Goal: Information Seeking & Learning: Learn about a topic

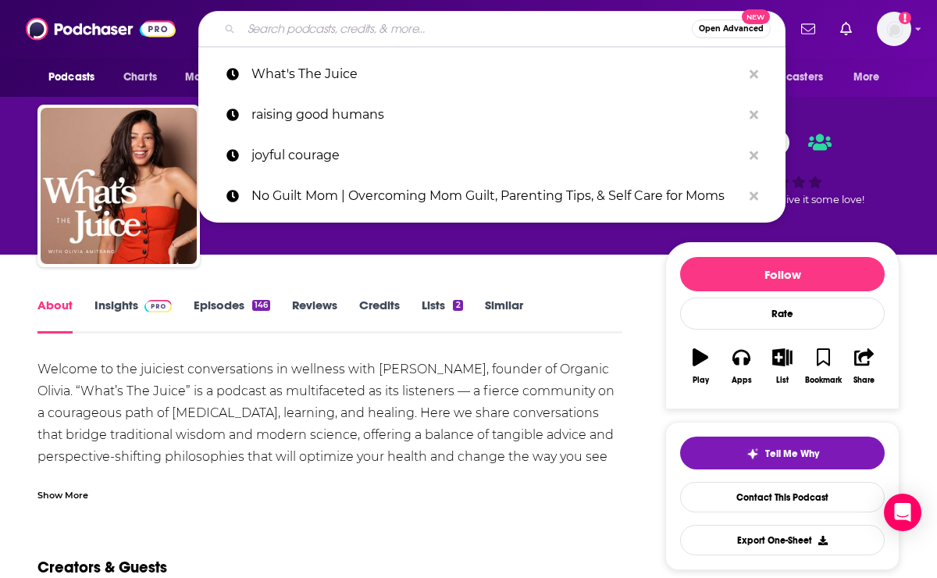
click at [518, 30] on input "Search podcasts, credits, & more..." at bounding box center [466, 28] width 451 height 25
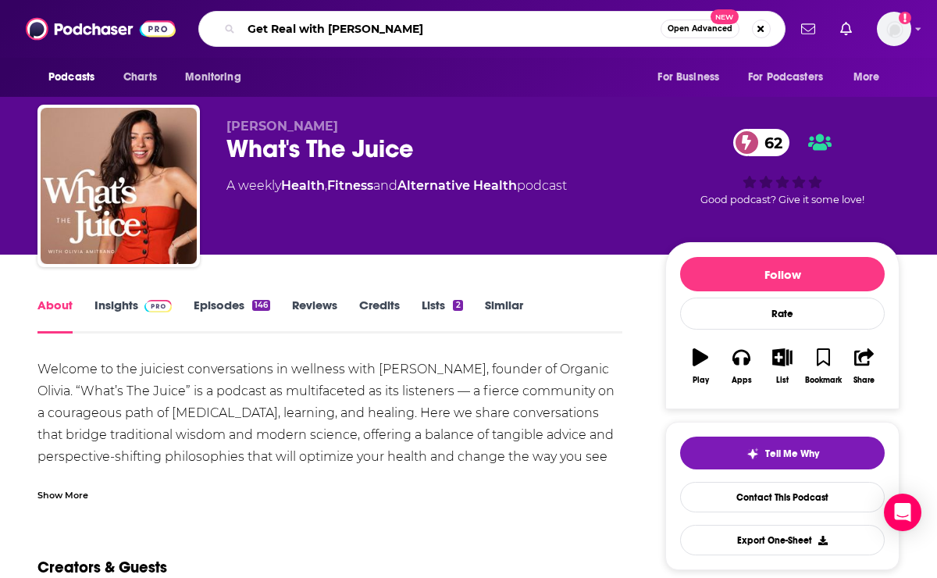
type input "Get Real with [PERSON_NAME]"
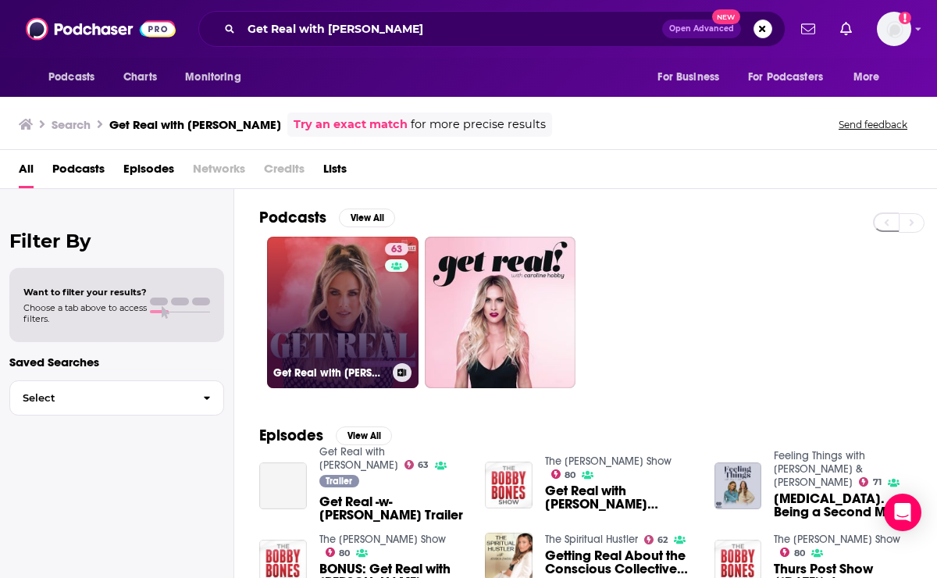
click at [321, 329] on link "63 Get Real with [PERSON_NAME]" at bounding box center [343, 313] width 152 height 152
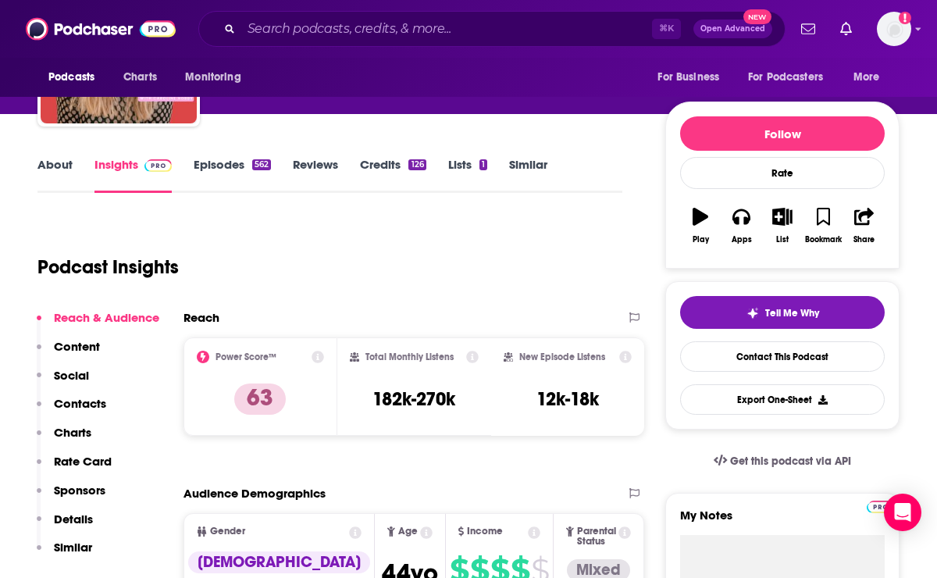
scroll to position [155, 0]
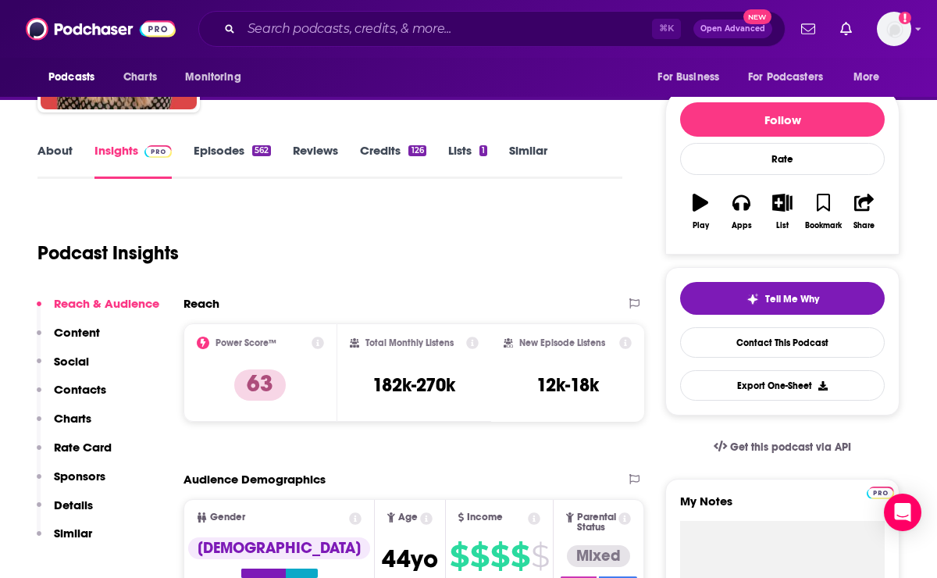
click at [56, 153] on link "About" at bounding box center [54, 161] width 35 height 36
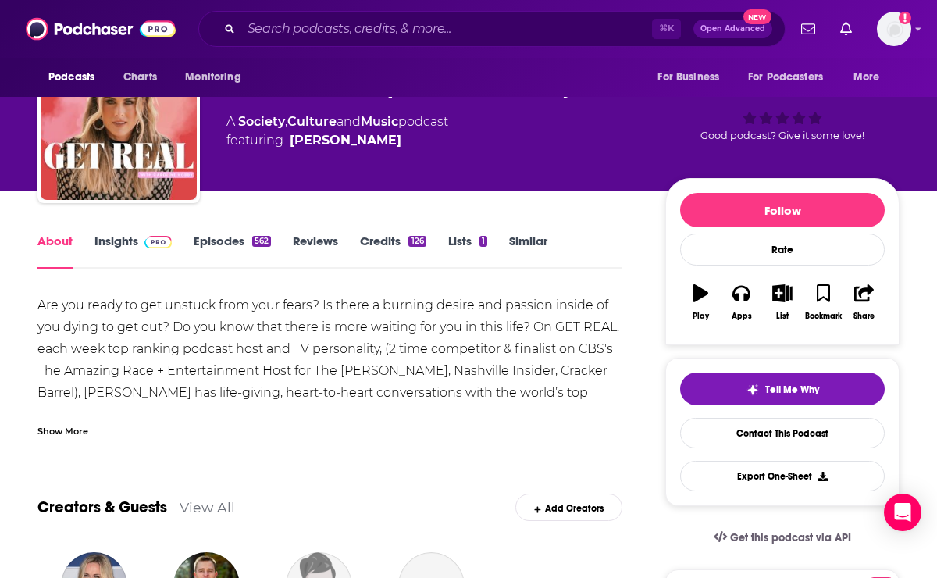
scroll to position [91, 0]
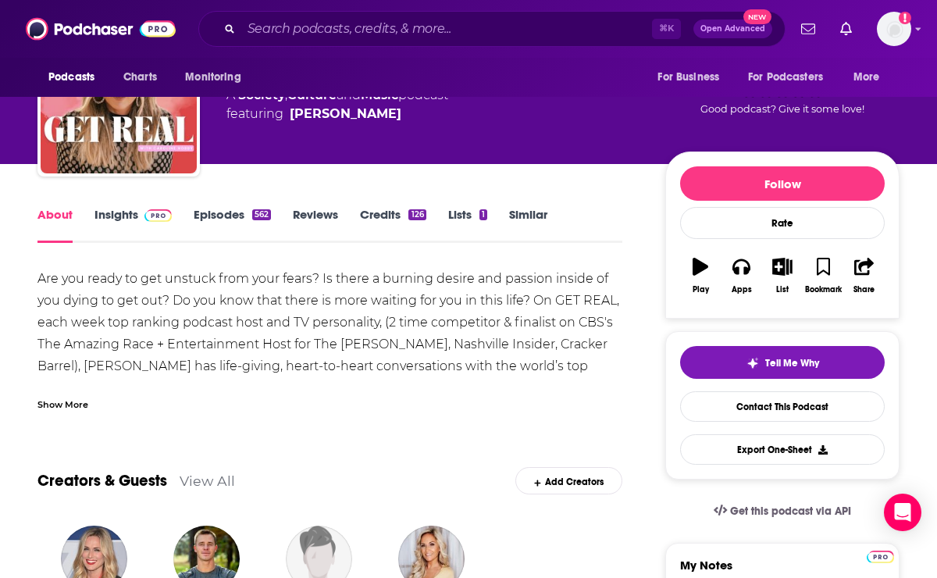
click at [92, 402] on div "Show More" at bounding box center [329, 398] width 585 height 27
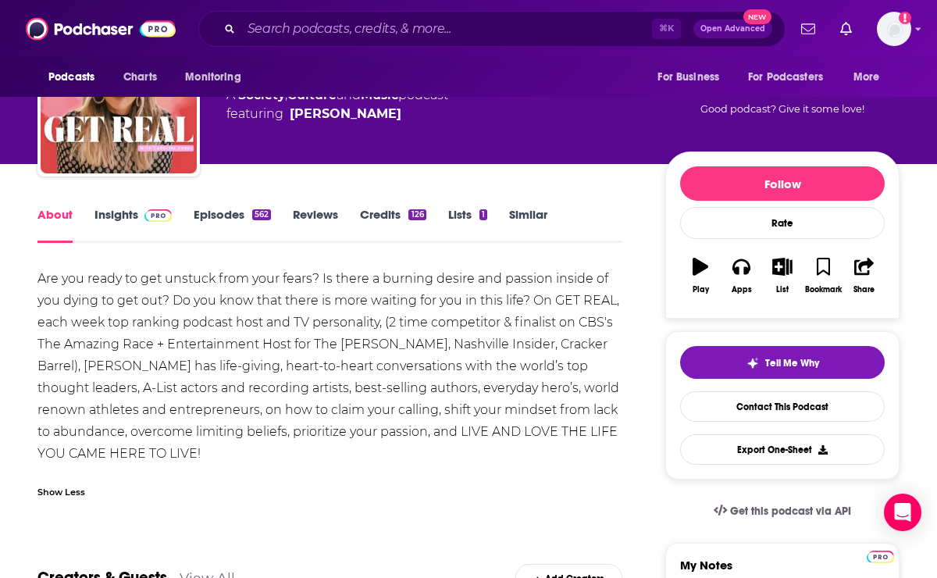
click at [119, 319] on div "Are you ready to get unstuck from your fears? Is there a burning desire and pas…" at bounding box center [329, 366] width 585 height 197
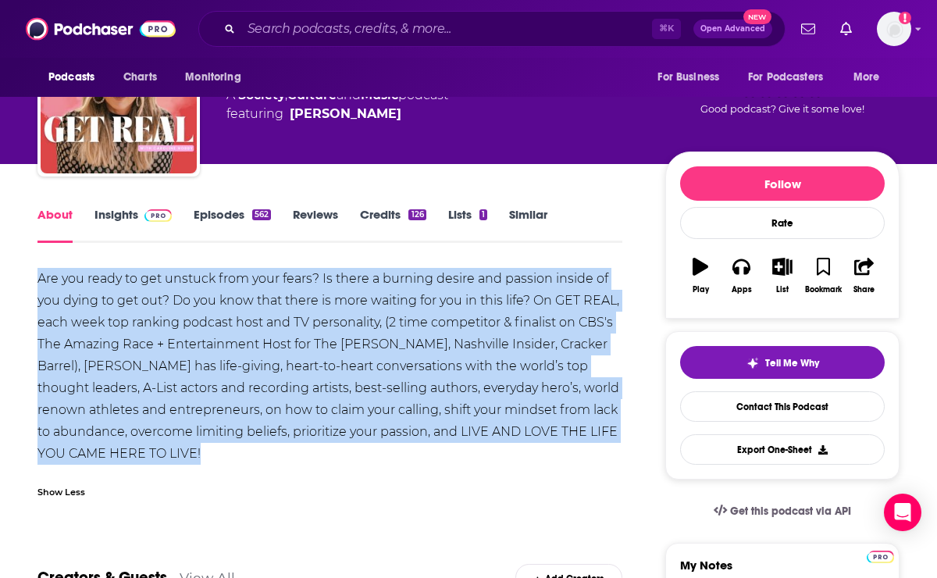
click at [119, 319] on div "Are you ready to get unstuck from your fears? Is there a burning desire and pas…" at bounding box center [329, 366] width 585 height 197
copy div "Are you ready to get unstuck from your fears? Is there a burning desire and pas…"
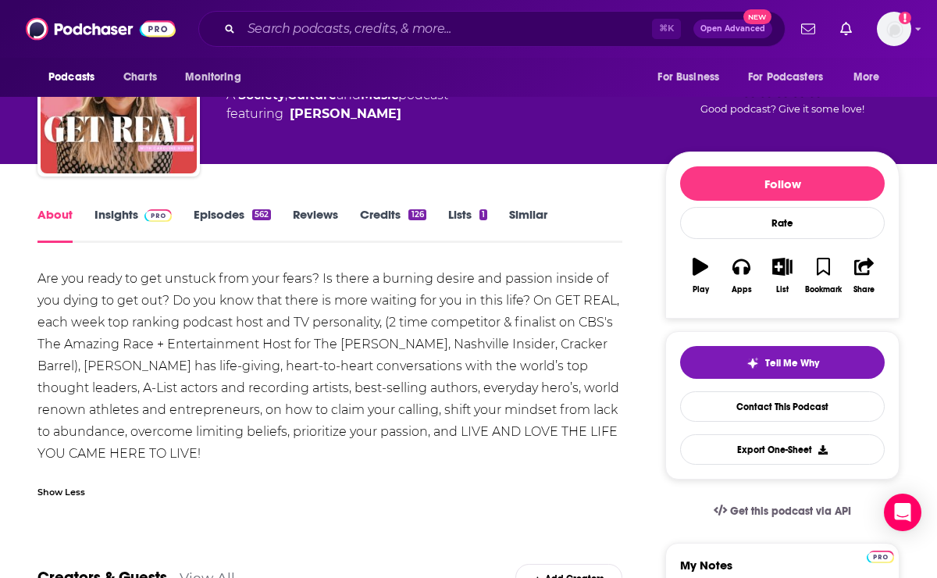
click at [591, 9] on div "Podcasts Charts Monitoring ⌘ K Open Advanced New For Business For Podcasters Mo…" at bounding box center [468, 29] width 937 height 58
click at [587, 20] on input "Search podcasts, credits, & more..." at bounding box center [446, 28] width 411 height 25
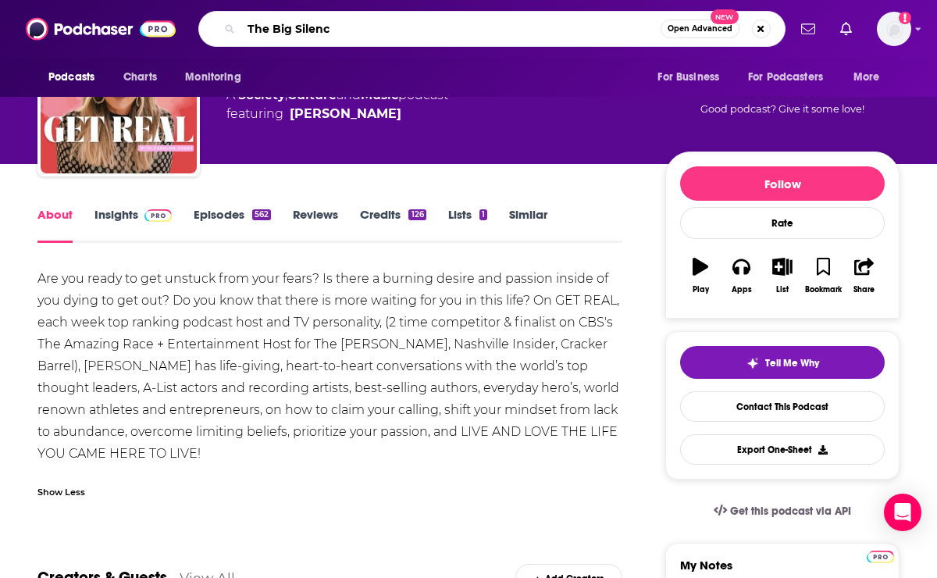
type input "The Big Silence"
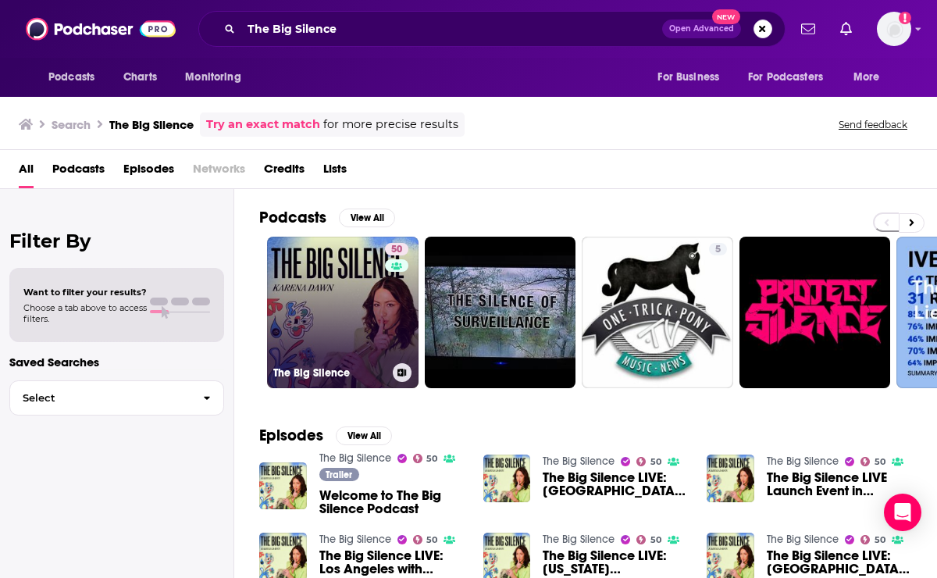
click at [348, 297] on link "50 The Big Silence" at bounding box center [343, 313] width 152 height 152
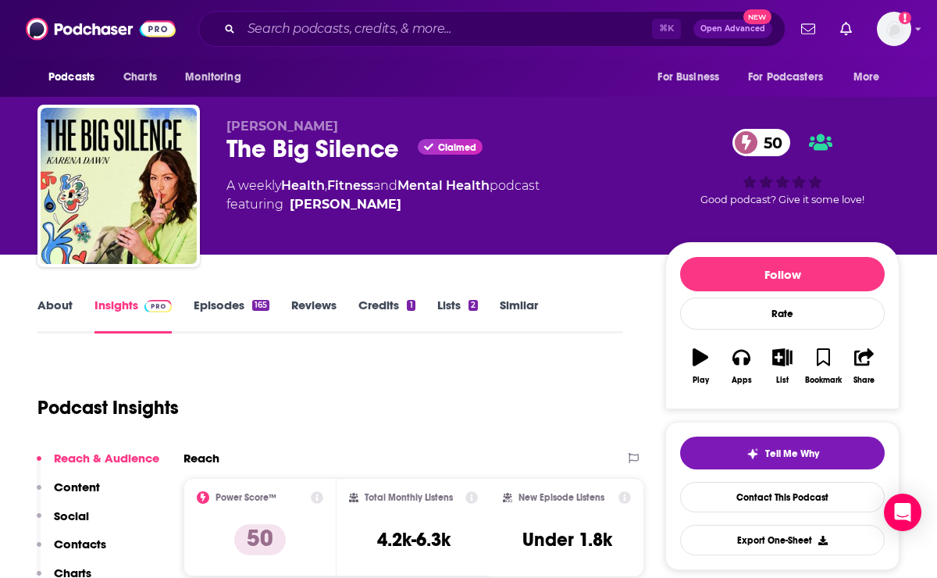
click at [58, 307] on link "About" at bounding box center [54, 316] width 35 height 36
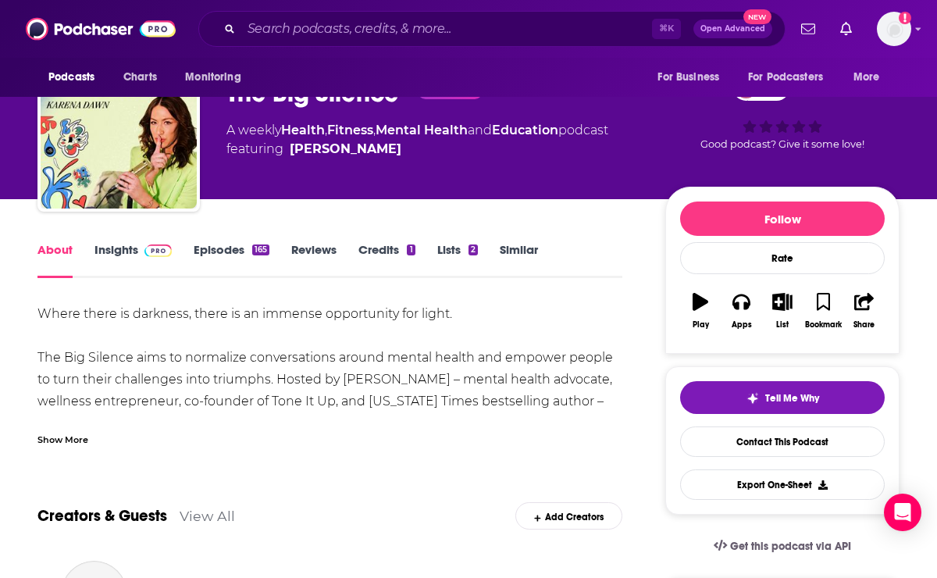
scroll to position [65, 0]
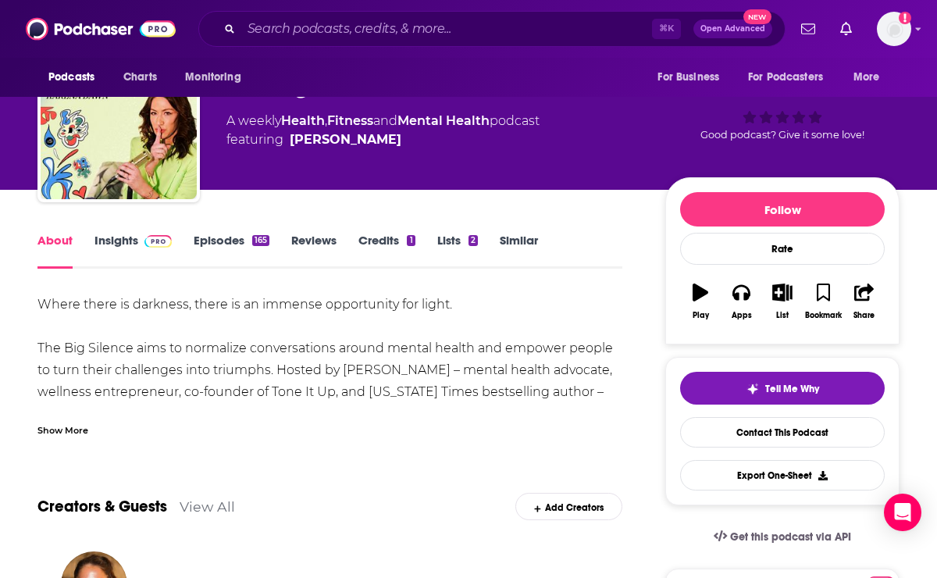
click at [73, 423] on div "Show More" at bounding box center [62, 429] width 51 height 15
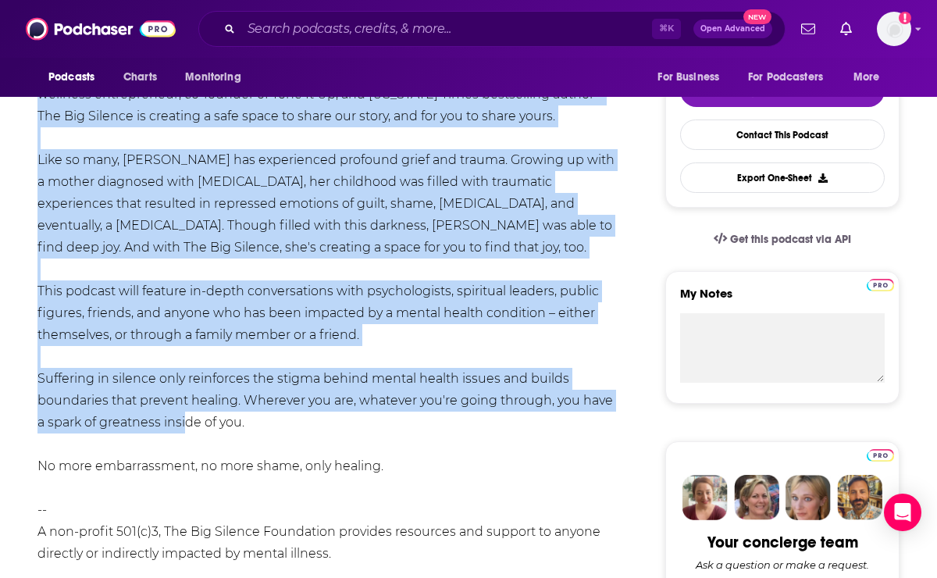
scroll to position [376, 0]
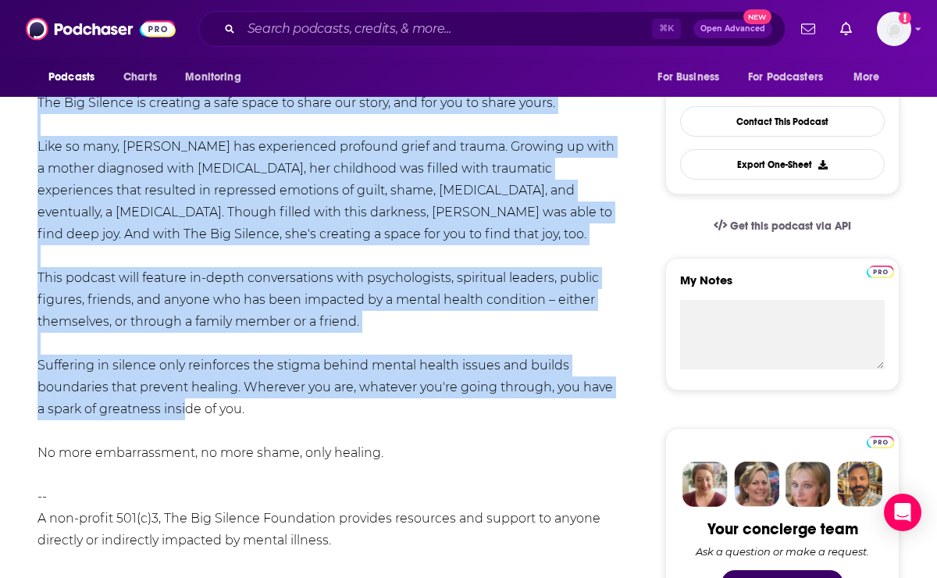
drag, startPoint x: 37, startPoint y: 302, endPoint x: 390, endPoint y: 456, distance: 384.5
click at [390, 456] on div "Where there is darkness, there is an immense opportunity for light. The Big Sil…" at bounding box center [329, 300] width 585 height 634
copy div "Lorem ipsum do sitametc, adipi el se doeiusm temporincid utl etdol. Mag Ali Eni…"
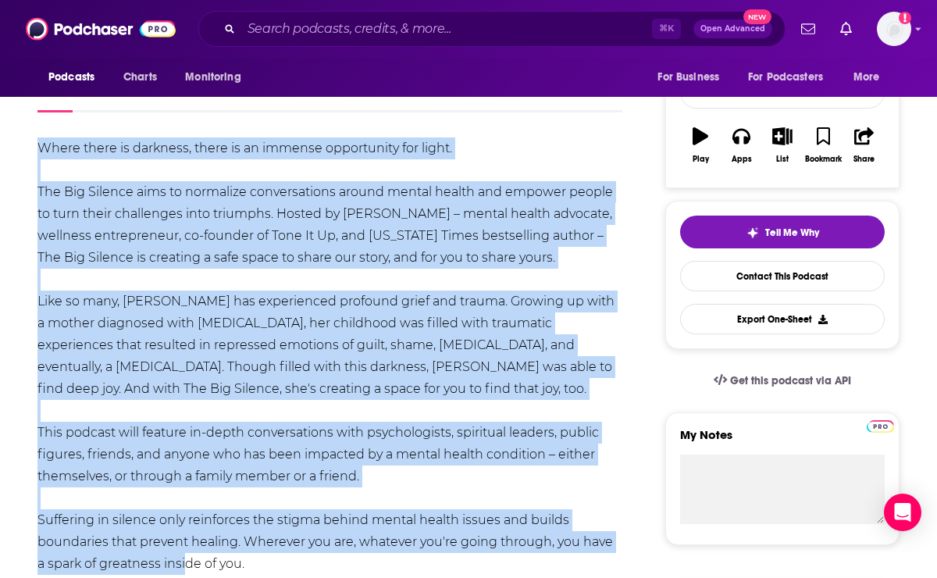
scroll to position [0, 0]
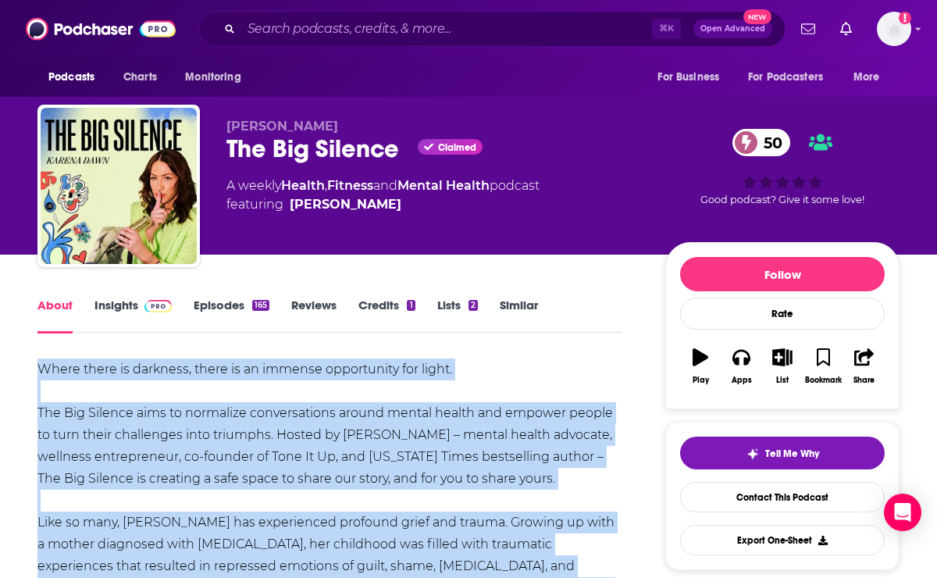
click at [135, 306] on link "Insights" at bounding box center [133, 316] width 77 height 36
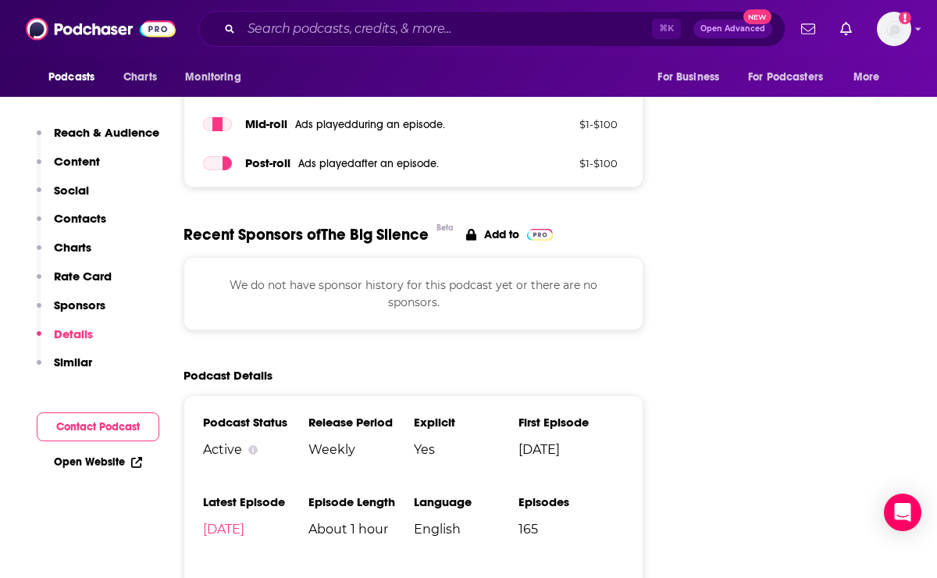
scroll to position [2136, 0]
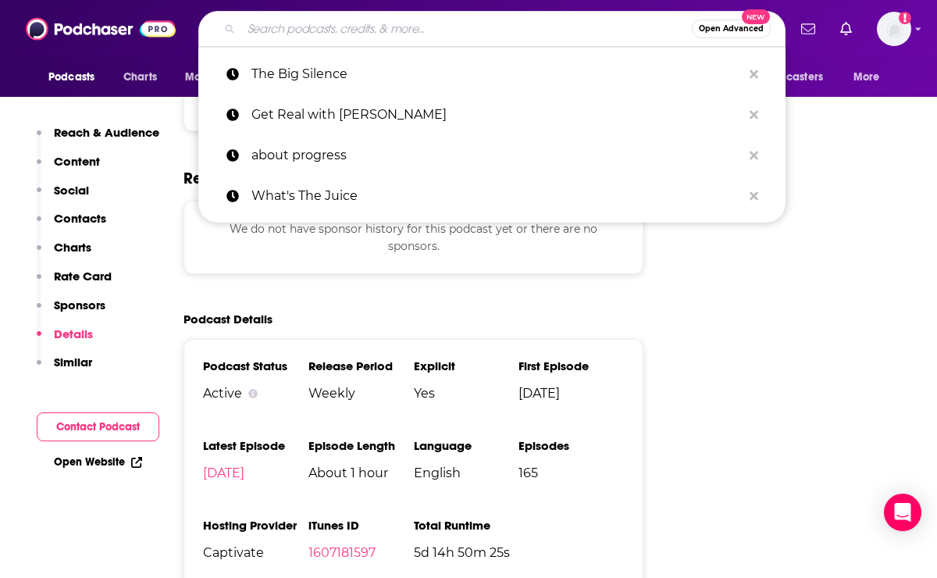
click at [501, 27] on input "Search podcasts, credits, & more..." at bounding box center [466, 28] width 451 height 25
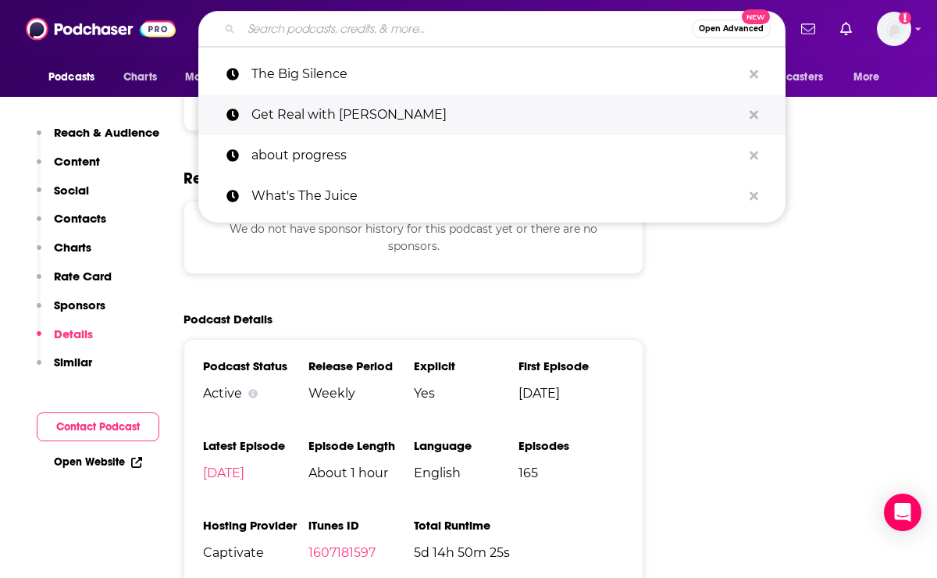
click at [425, 98] on p "Get Real with [PERSON_NAME]" at bounding box center [497, 115] width 491 height 41
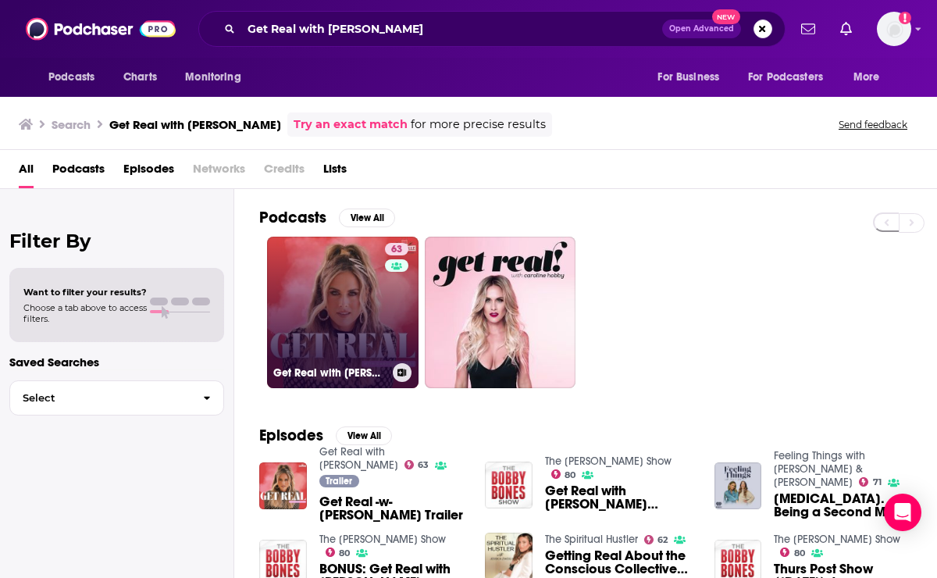
click at [351, 281] on link "63 Get Real with [PERSON_NAME]" at bounding box center [343, 313] width 152 height 152
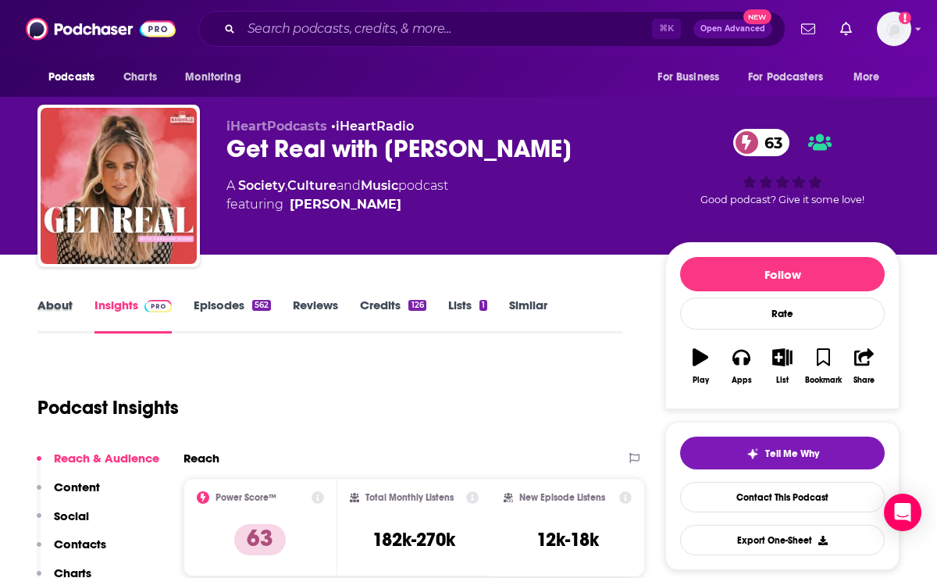
click at [78, 305] on div "About" at bounding box center [65, 316] width 57 height 36
click at [66, 305] on link "About" at bounding box center [54, 316] width 35 height 36
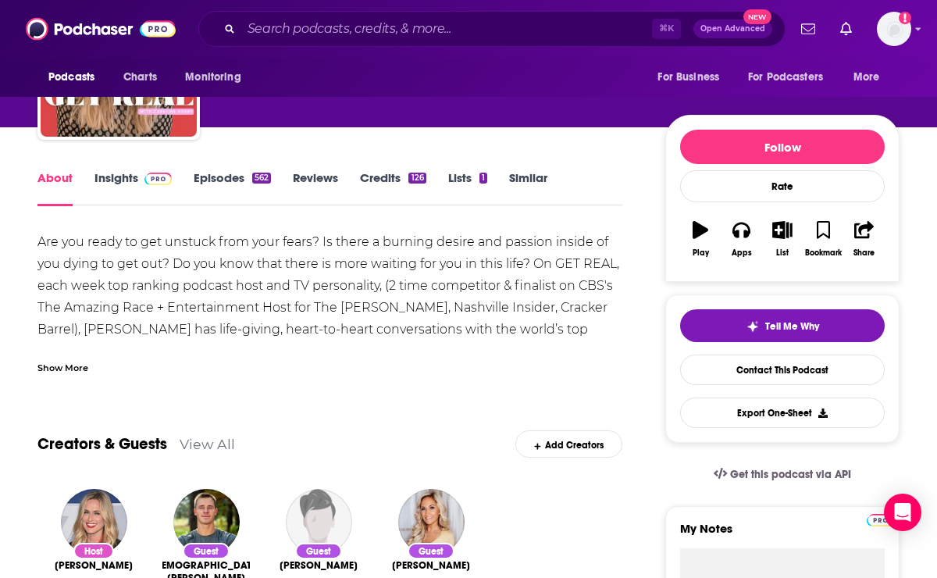
scroll to position [163, 0]
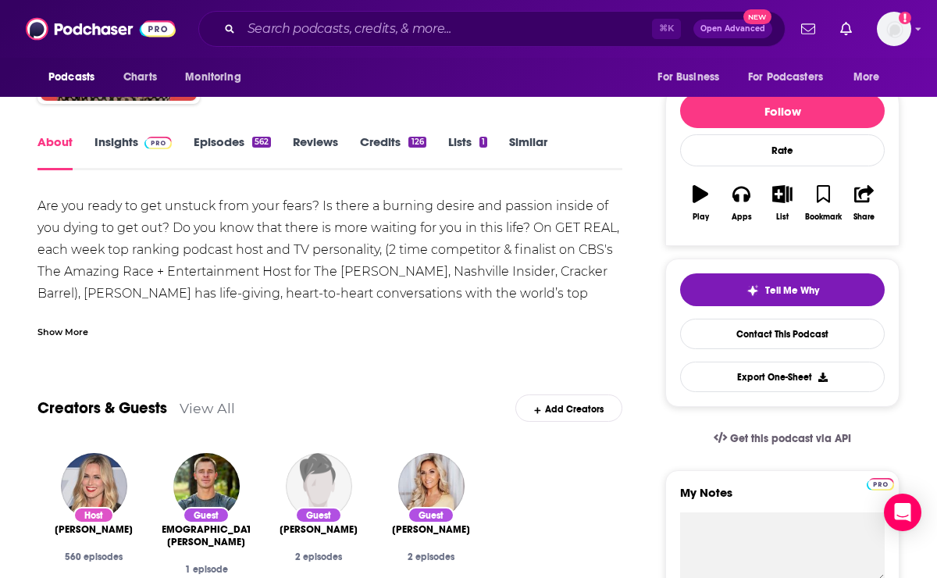
click at [62, 357] on div "Creators & Guests View All Add Creators" at bounding box center [329, 399] width 585 height 84
click at [61, 334] on div "Show More" at bounding box center [62, 330] width 51 height 15
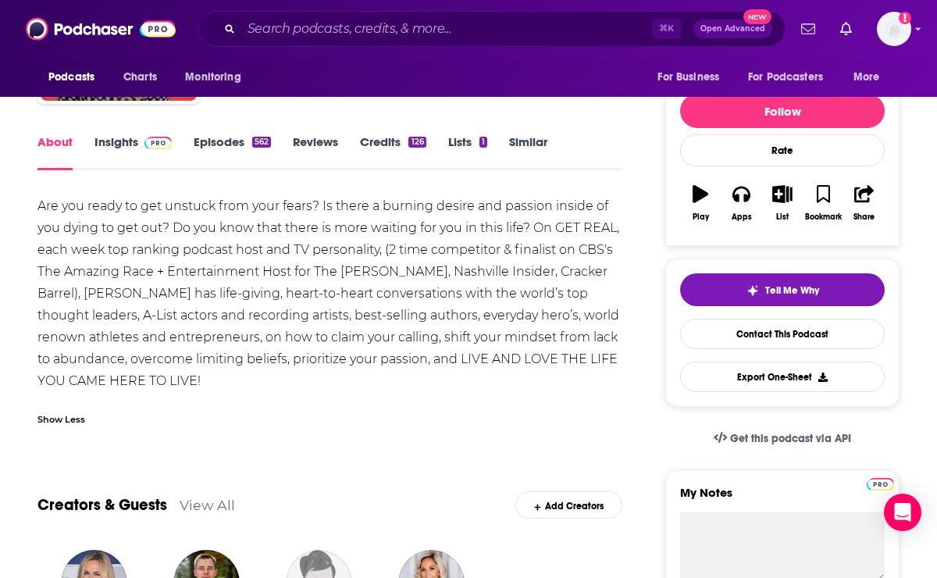
drag, startPoint x: 537, startPoint y: 224, endPoint x: 602, endPoint y: 376, distance: 164.8
click at [602, 376] on div "Are you ready to get unstuck from your fears? Is there a burning desire and pas…" at bounding box center [329, 293] width 585 height 197
copy div "On GET REAL, each week top ranking podcast host and TV personality, (2 time com…"
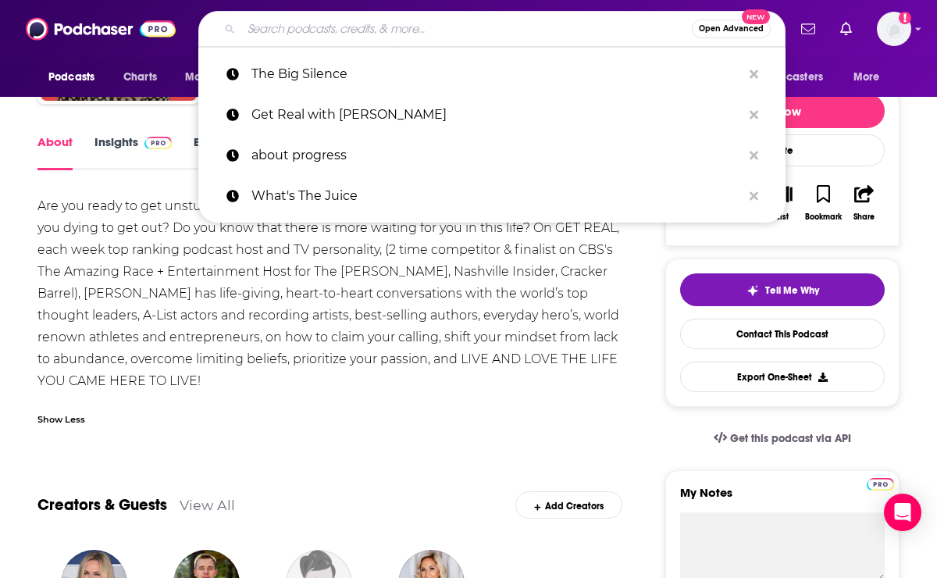
click at [507, 34] on input "Search podcasts, credits, & more..." at bounding box center [466, 28] width 451 height 25
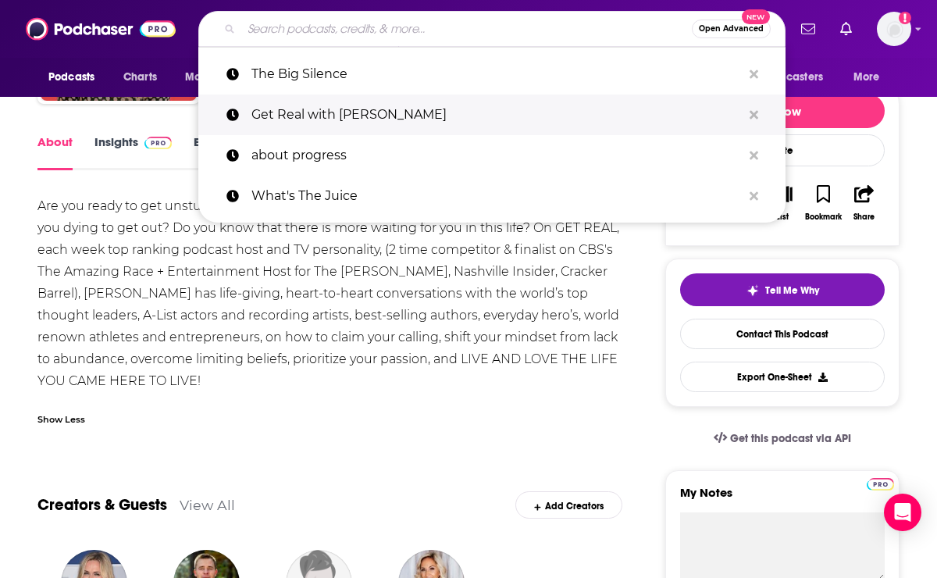
click at [434, 111] on p "Get Real with [PERSON_NAME]" at bounding box center [497, 115] width 491 height 41
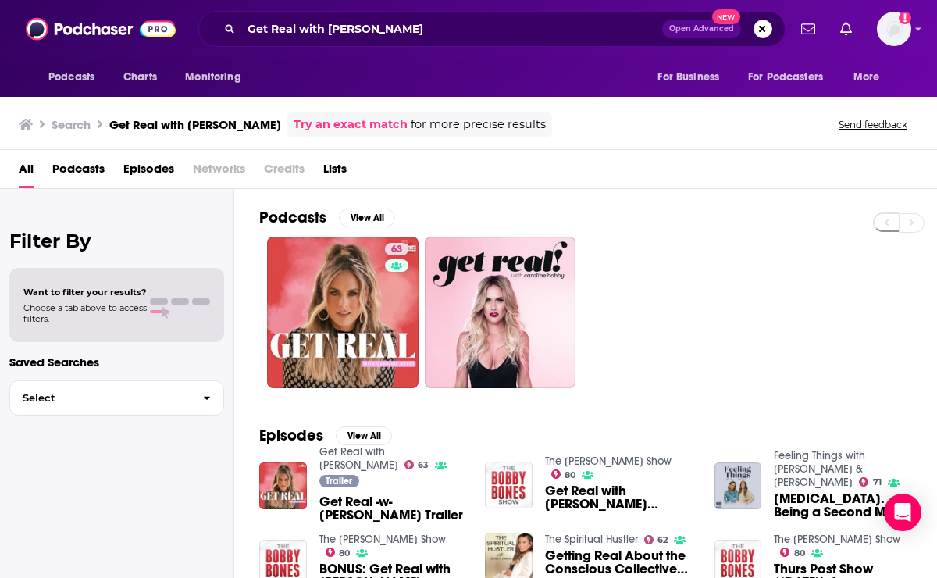
click at [380, 47] on div "Podcasts Charts Monitoring Get Real with [PERSON_NAME] Open Advanced New For Bu…" at bounding box center [468, 29] width 937 height 58
click at [381, 29] on input "Get Real with [PERSON_NAME]" at bounding box center [451, 28] width 421 height 25
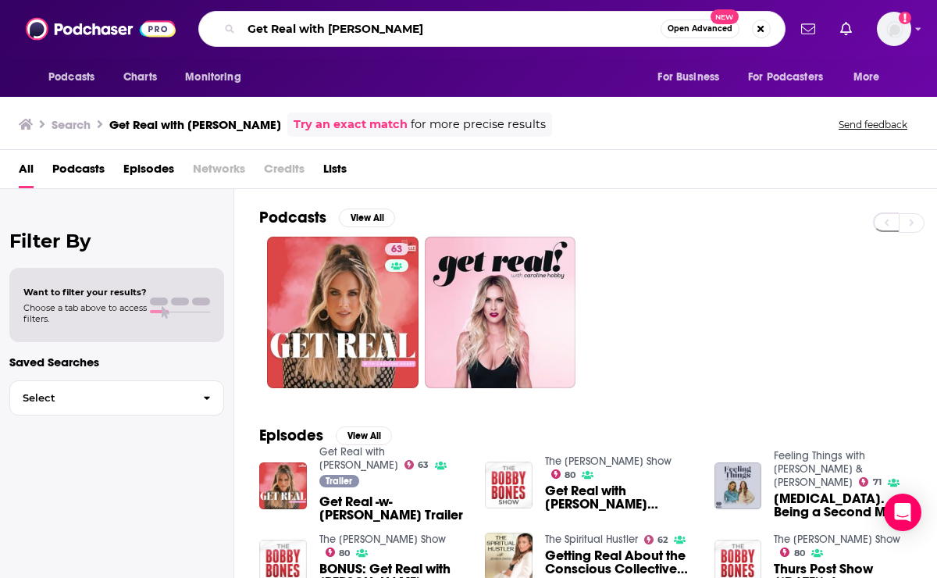
click at [381, 29] on input "Get Real with [PERSON_NAME]" at bounding box center [450, 28] width 419 height 25
click at [381, 27] on input "Get Real with [PERSON_NAME]" at bounding box center [450, 28] width 419 height 25
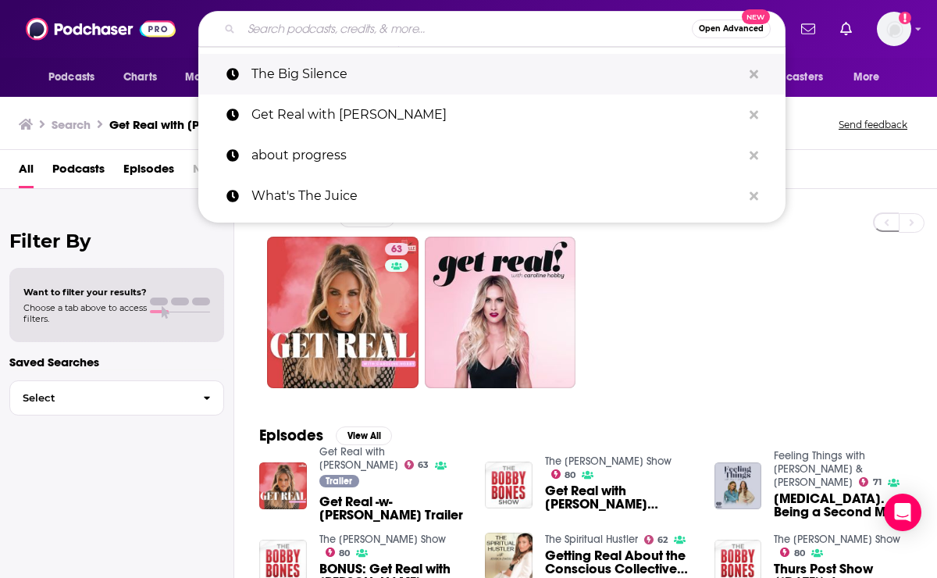
click at [379, 74] on p "The Big Silence" at bounding box center [497, 74] width 491 height 41
type input "The Big Silence"
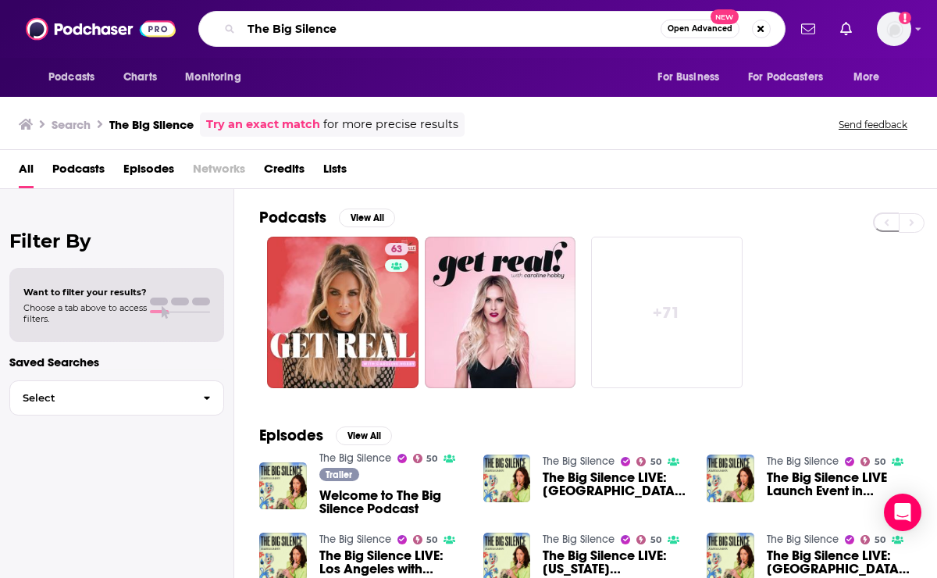
click at [365, 35] on input "The Big Silence" at bounding box center [450, 28] width 419 height 25
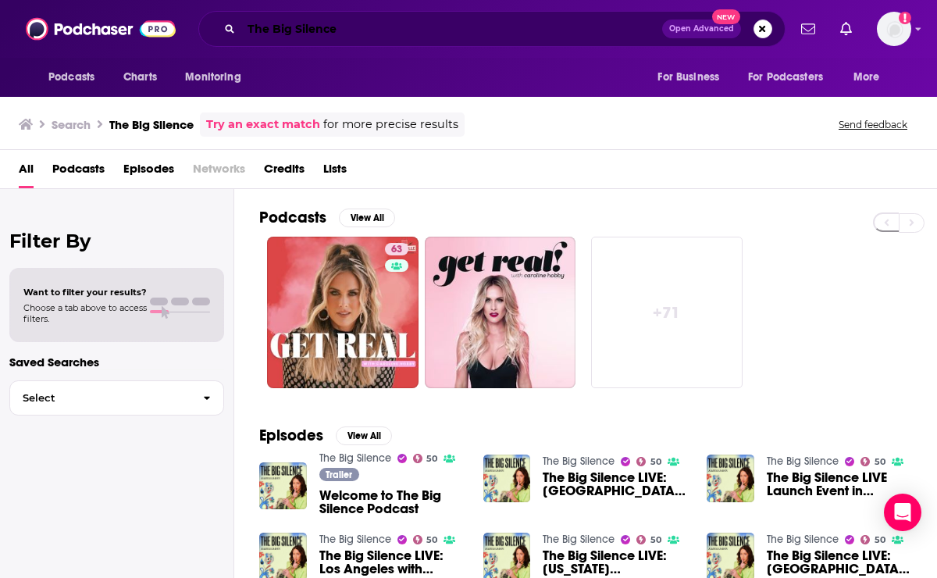
click at [421, 37] on input "The Big Silence" at bounding box center [451, 28] width 421 height 25
click at [442, 25] on input "The Big Silence" at bounding box center [451, 28] width 421 height 25
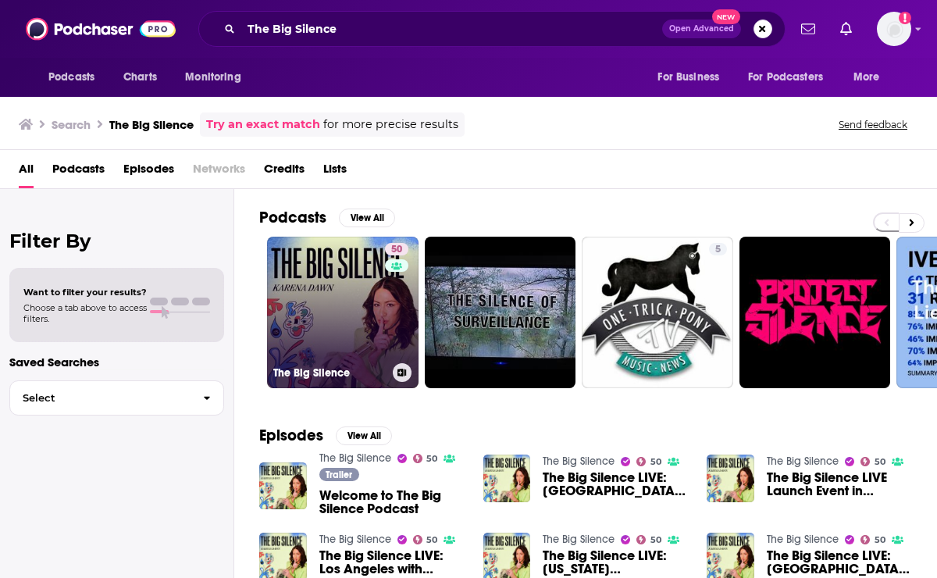
click at [348, 291] on link "50 The Big Silence" at bounding box center [343, 313] width 152 height 152
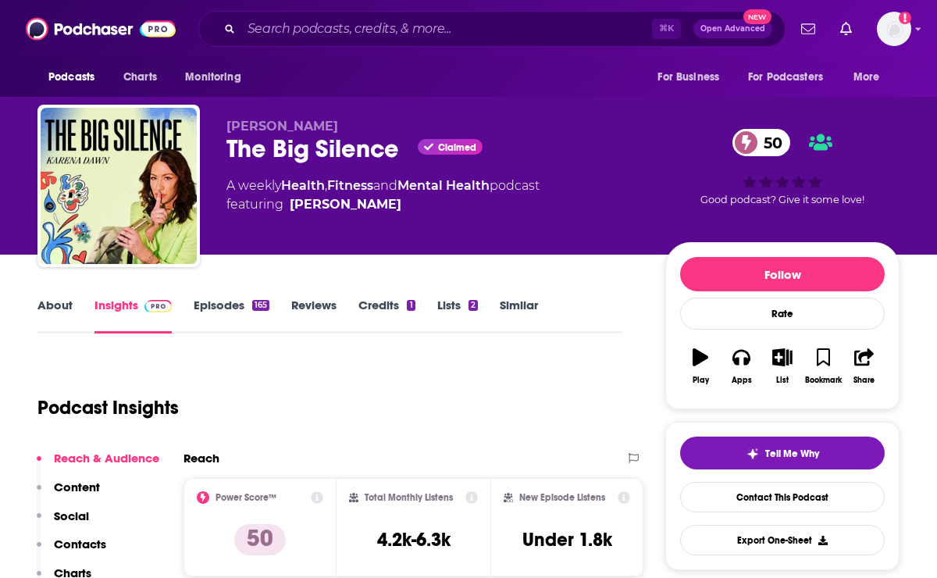
click at [48, 308] on link "About" at bounding box center [54, 316] width 35 height 36
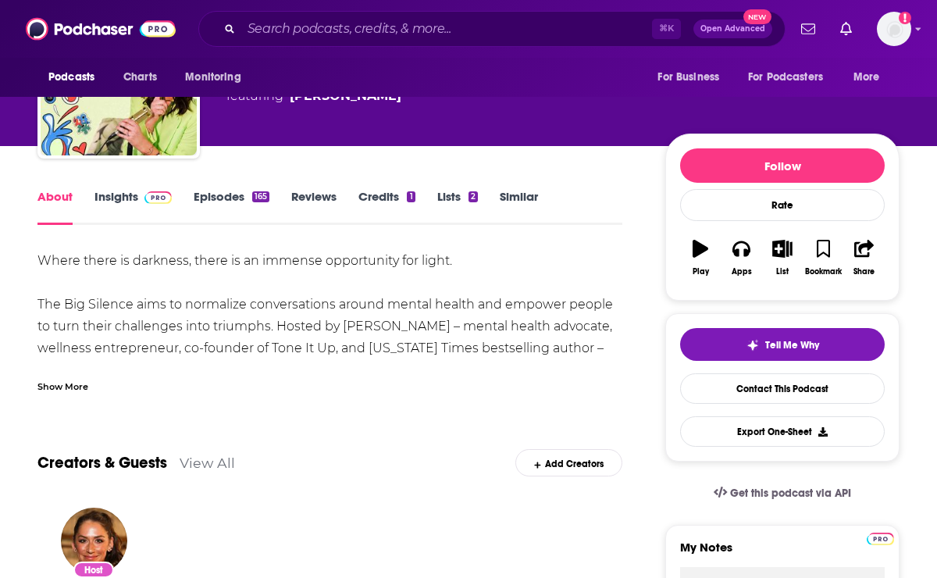
scroll to position [141, 0]
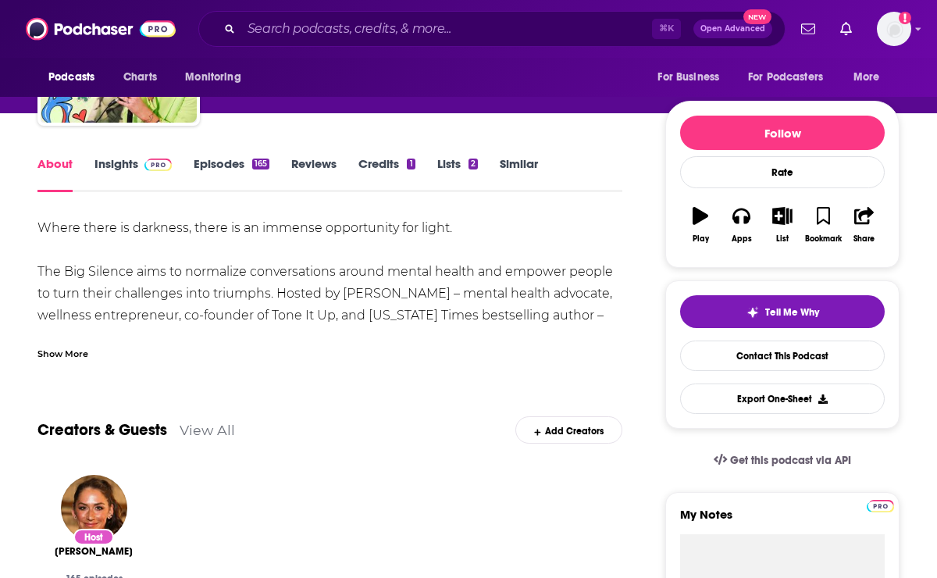
click at [64, 352] on div "Show More" at bounding box center [62, 352] width 51 height 15
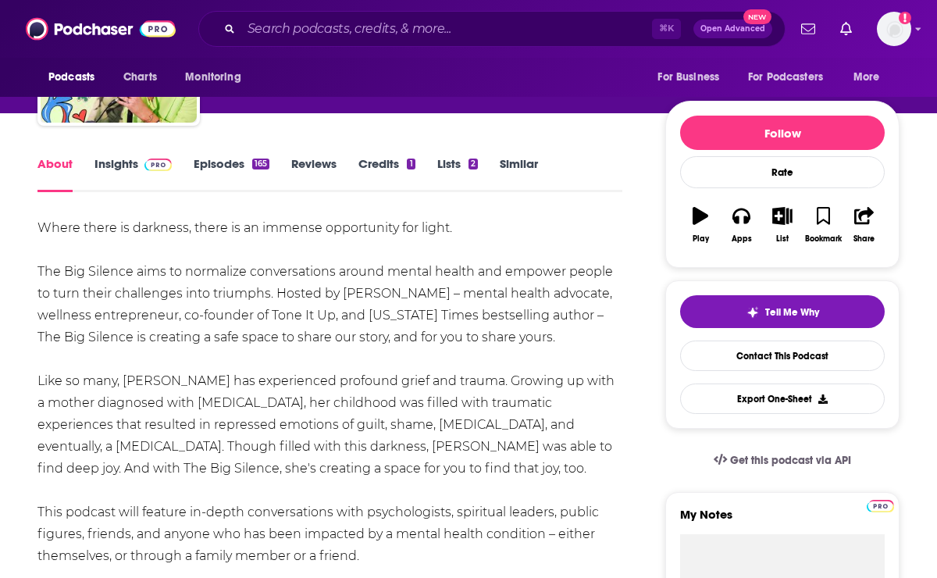
click at [73, 302] on div "Where there is darkness, there is an immense opportunity for light. The Big Sil…" at bounding box center [329, 534] width 585 height 634
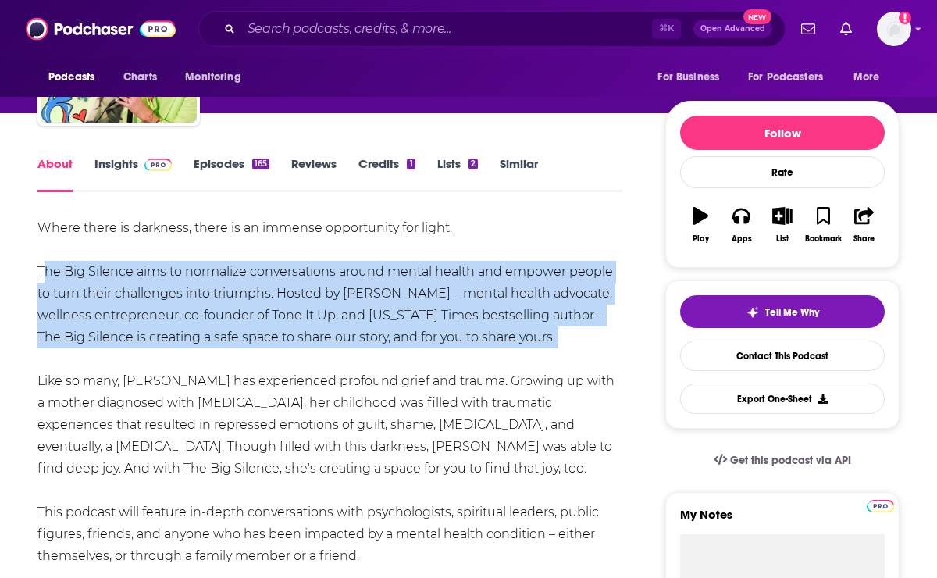
click at [73, 302] on div "Where there is darkness, there is an immense opportunity for light. The Big Sil…" at bounding box center [329, 534] width 585 height 634
copy div "The Big Silence aims to normalize conversations around mental health and empowe…"
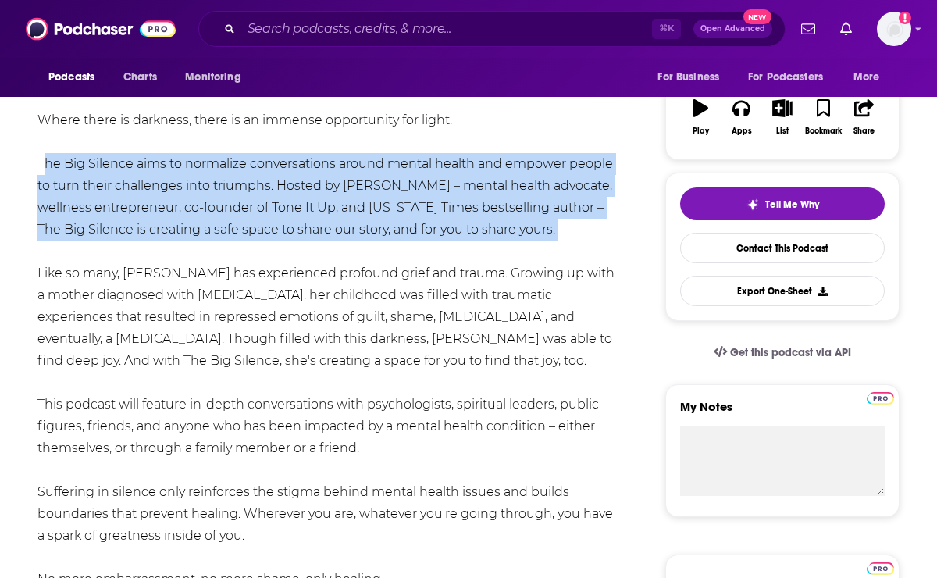
scroll to position [252, 0]
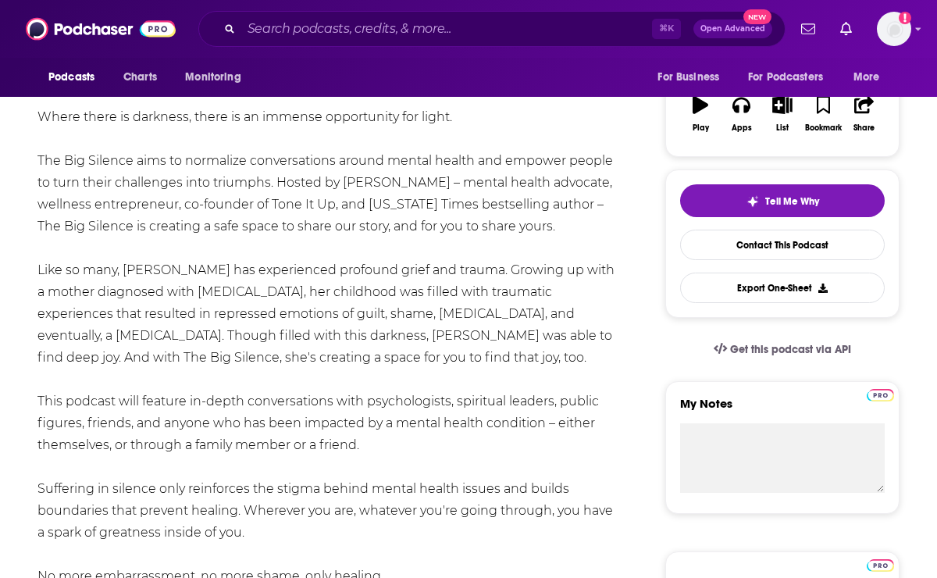
click at [336, 396] on div "Where there is darkness, there is an immense opportunity for light. The Big Sil…" at bounding box center [329, 423] width 585 height 634
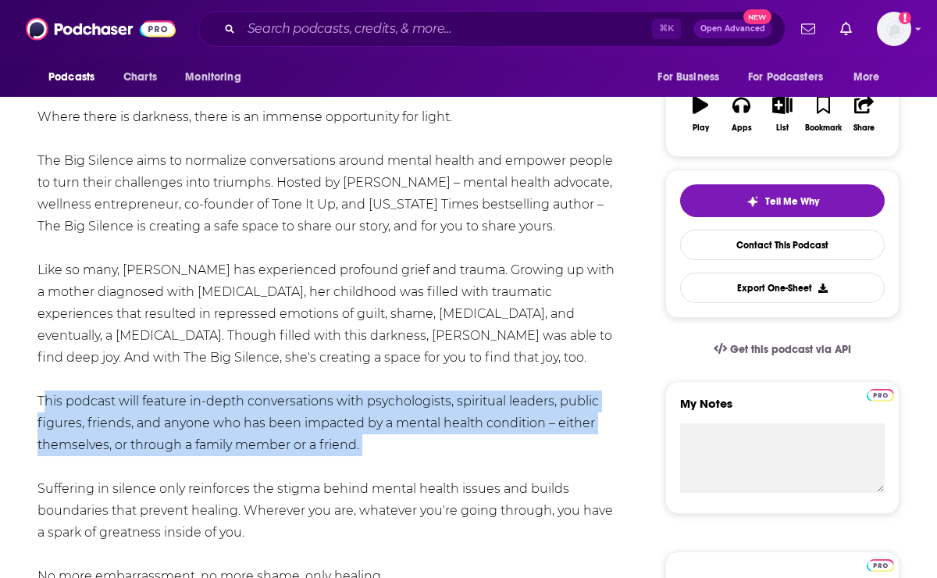
click at [336, 396] on div "Where there is darkness, there is an immense opportunity for light. The Big Sil…" at bounding box center [329, 423] width 585 height 634
copy div "This podcast will feature in-depth conversations with psychologists, spiritual …"
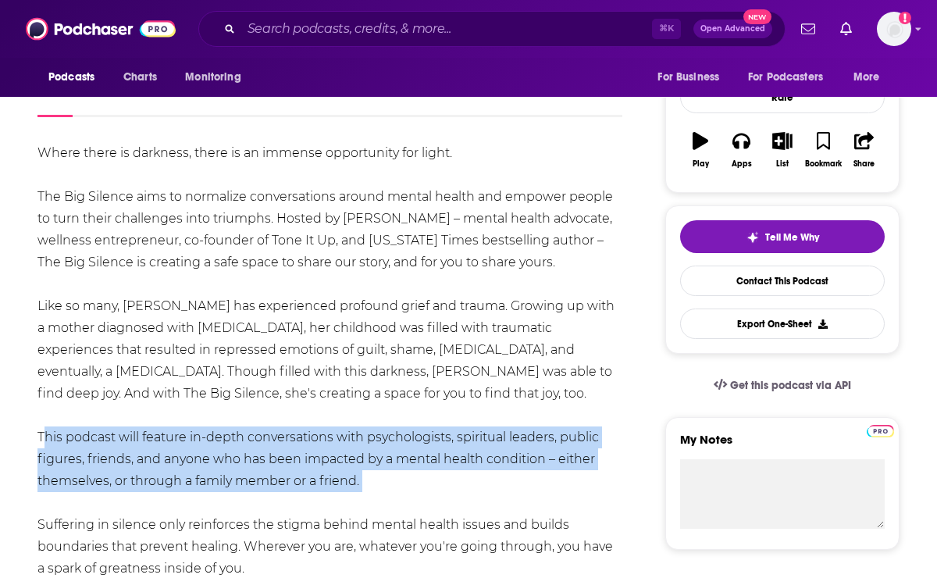
scroll to position [0, 0]
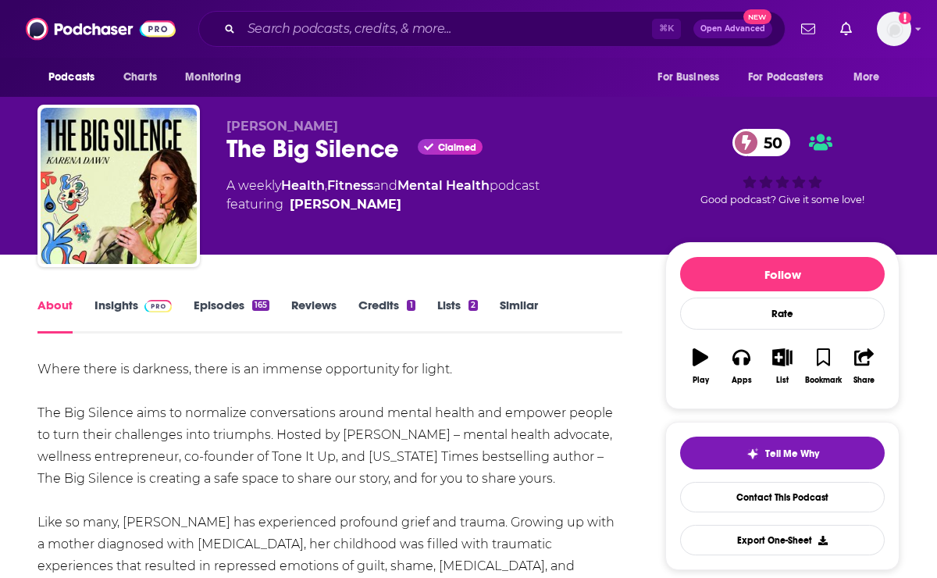
click at [115, 301] on link "Insights" at bounding box center [133, 316] width 77 height 36
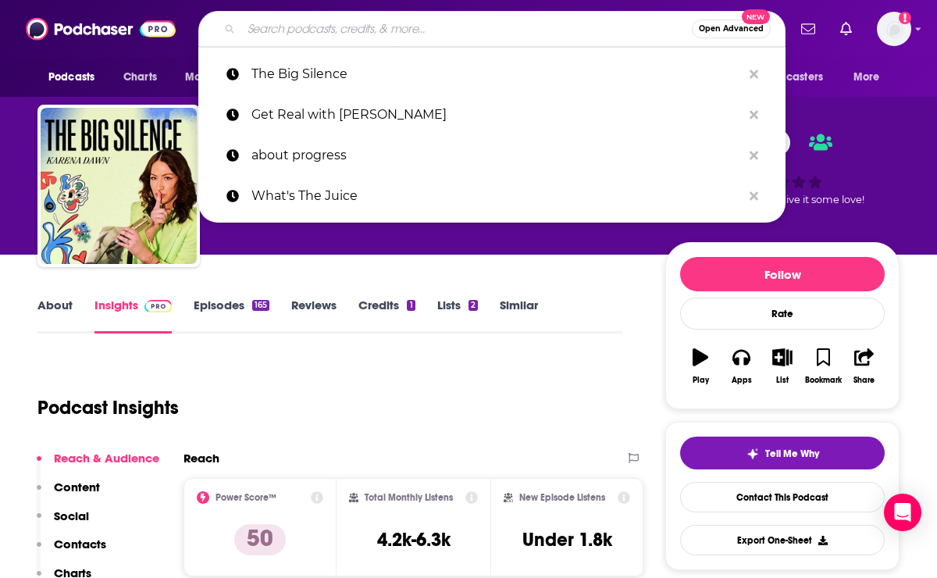
click at [267, 23] on input "Search podcasts, credits, & more..." at bounding box center [466, 28] width 451 height 25
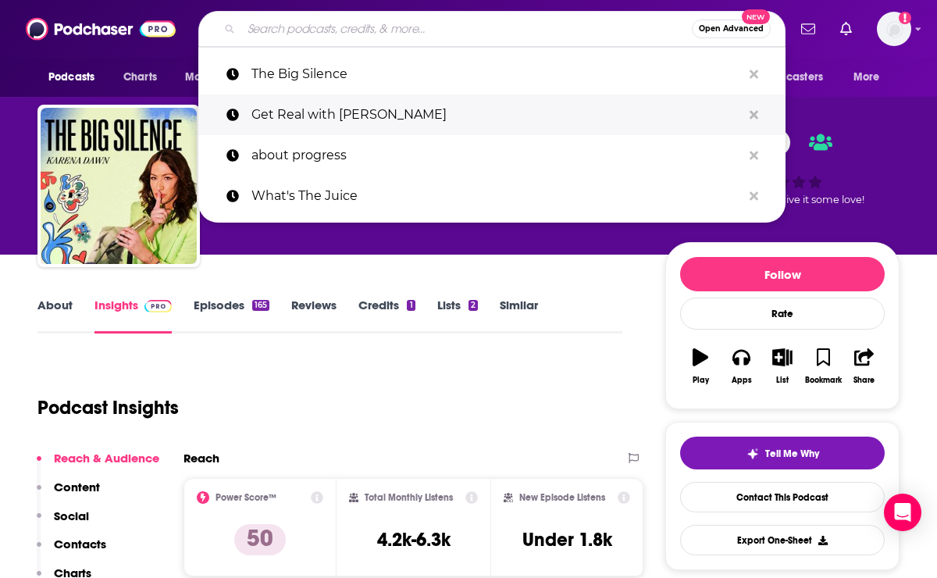
click at [285, 111] on p "Get Real with [PERSON_NAME]" at bounding box center [497, 115] width 491 height 41
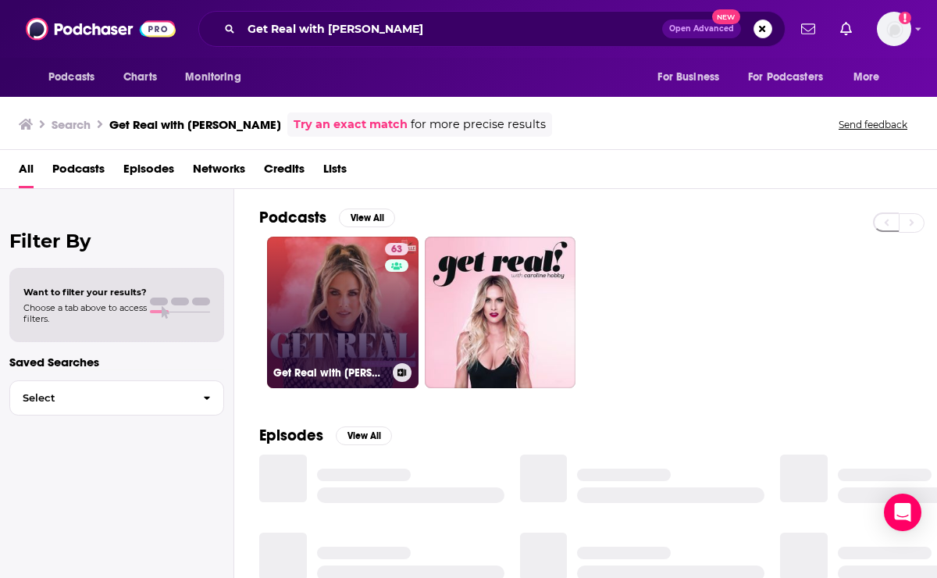
click at [320, 266] on link "63 Get Real with [PERSON_NAME]" at bounding box center [343, 313] width 152 height 152
